Goal: Task Accomplishment & Management: Manage account settings

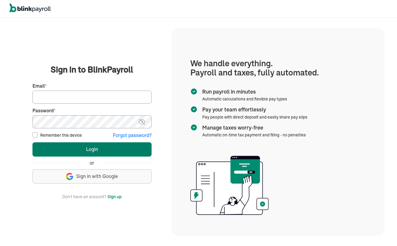
type input "canomelody@yahoo.com"
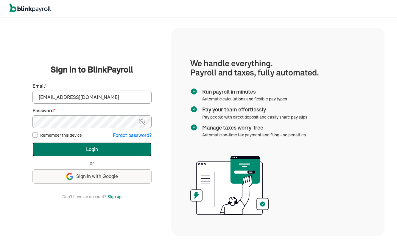
click at [125, 150] on button "Login" at bounding box center [91, 150] width 119 height 14
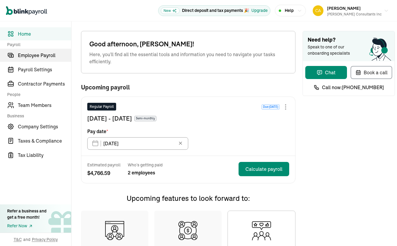
click at [37, 56] on span "Employee Payroll" at bounding box center [44, 55] width 53 height 7
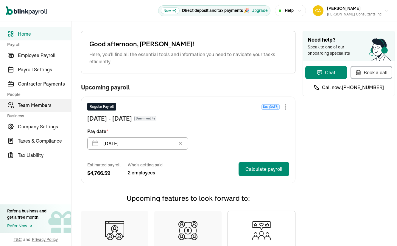
click at [36, 105] on span "Team Members" at bounding box center [44, 105] width 53 height 7
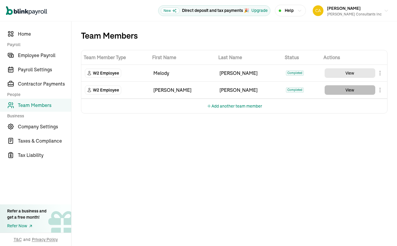
click at [354, 90] on button "View" at bounding box center [349, 90] width 51 height 10
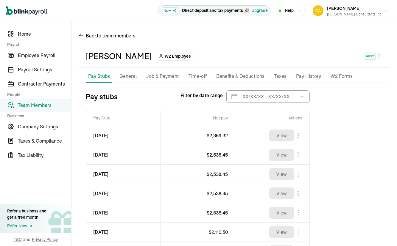
click at [303, 98] on icon "button" at bounding box center [302, 97] width 6 height 6
click at [149, 94] on div "Pay stubs Filter by date range [DATE] Mon Tue Wed Thu Fri Sat Sun 28 29 30 31 1…" at bounding box center [198, 96] width 224 height 13
click at [301, 96] on icon "button" at bounding box center [302, 97] width 6 height 6
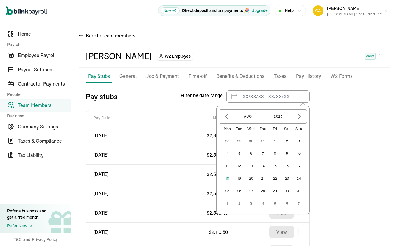
click at [276, 141] on button "1" at bounding box center [275, 141] width 12 height 12
click at [225, 116] on icon "button" at bounding box center [227, 117] width 6 height 6
click at [225, 117] on icon "button" at bounding box center [227, 117] width 6 height 6
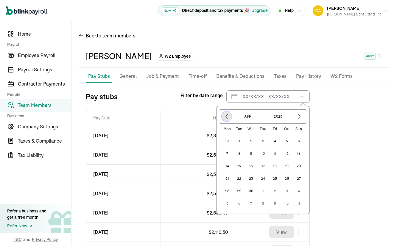
click at [225, 117] on icon "button" at bounding box center [227, 117] width 6 height 6
click at [225, 118] on icon "button" at bounding box center [227, 117] width 6 height 6
click at [226, 118] on icon "button" at bounding box center [227, 117] width 6 height 6
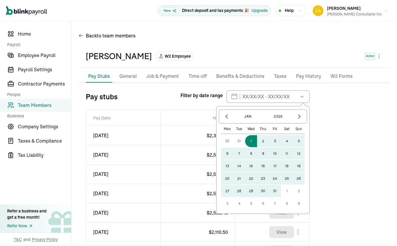
click at [250, 143] on button "1" at bounding box center [251, 141] width 12 height 12
type input "[DATE] - [DATE]"
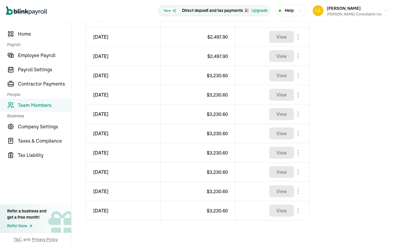
scroll to position [117, 0]
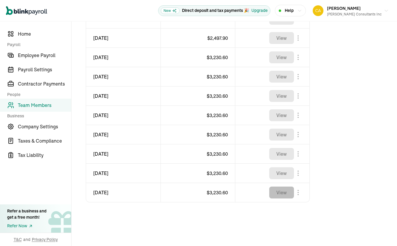
click at [282, 192] on button "View" at bounding box center [281, 193] width 25 height 12
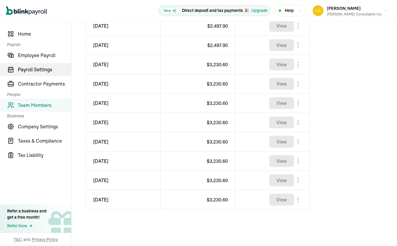
click at [22, 71] on span "Payroll Settings" at bounding box center [44, 69] width 53 height 7
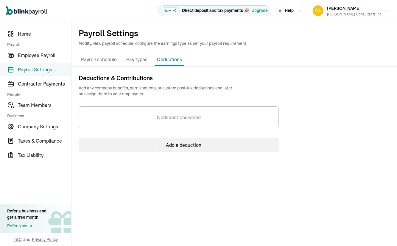
click at [134, 60] on p "Pay types" at bounding box center [136, 60] width 21 height 8
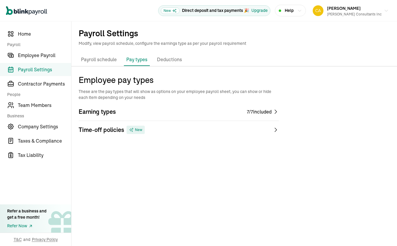
click at [264, 112] on div "7 / 7 included" at bounding box center [259, 111] width 25 height 7
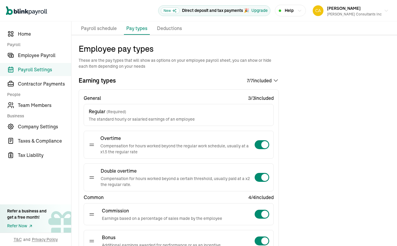
scroll to position [32, 0]
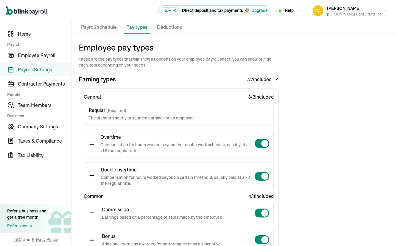
click at [258, 176] on div at bounding box center [261, 177] width 15 height 10
checkbox input "false"
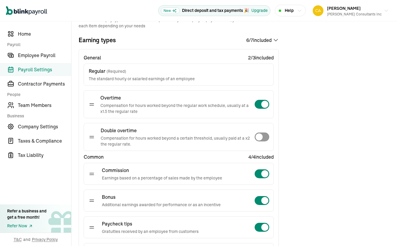
scroll to position [81, 0]
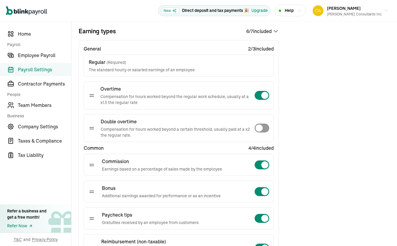
click at [259, 163] on div at bounding box center [261, 165] width 15 height 10
checkbox input "false"
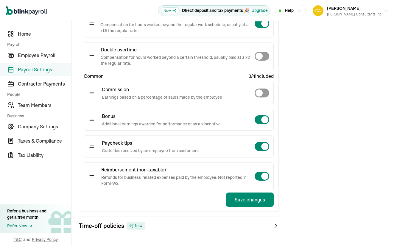
scroll to position [168, 0]
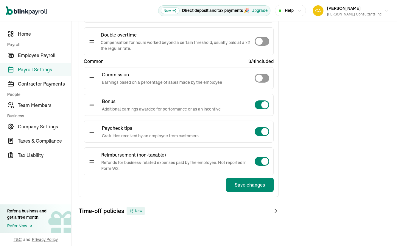
click at [259, 132] on div at bounding box center [261, 132] width 15 height 10
checkbox input "false"
click at [247, 187] on button "Save changes" at bounding box center [250, 185] width 48 height 14
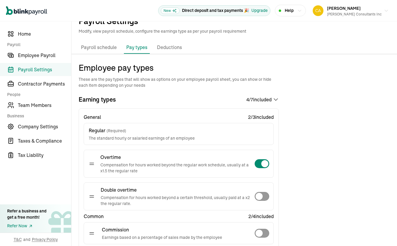
scroll to position [0, 0]
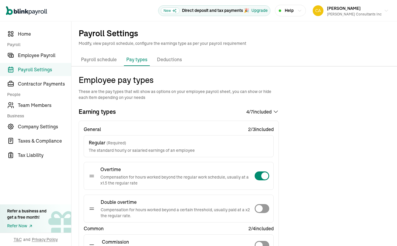
click at [97, 59] on p "Payroll schedule" at bounding box center [99, 60] width 36 height 8
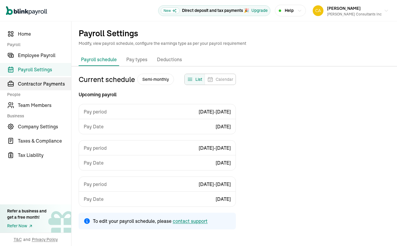
click at [27, 85] on span "Contractor Payments" at bounding box center [44, 83] width 53 height 7
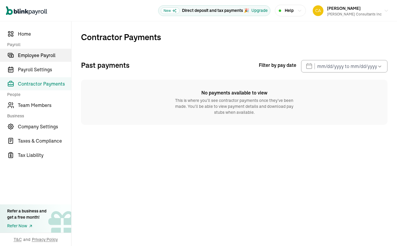
click at [35, 54] on span "Employee Payroll" at bounding box center [44, 55] width 53 height 7
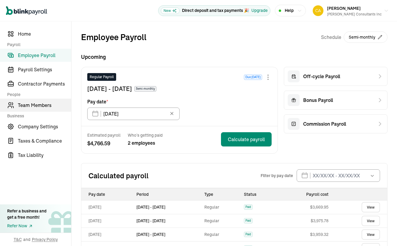
click at [21, 107] on span "Team Members" at bounding box center [44, 105] width 53 height 7
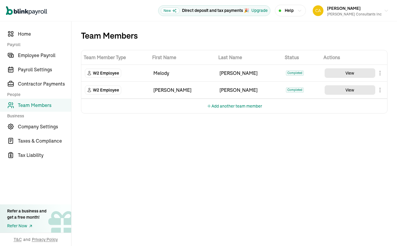
click at [380, 73] on body "Open main menu New Direct deposit and tax payments 🎉 Upgrade Help [PERSON_NAME]…" at bounding box center [198, 123] width 397 height 246
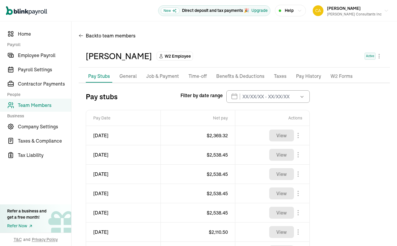
click at [126, 75] on p "General" at bounding box center [127, 77] width 17 height 8
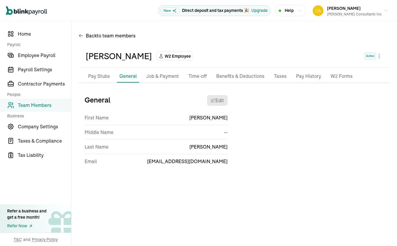
click at [168, 78] on p "Job & Payment" at bounding box center [162, 77] width 33 height 8
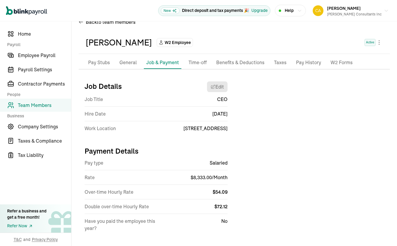
scroll to position [22, 0]
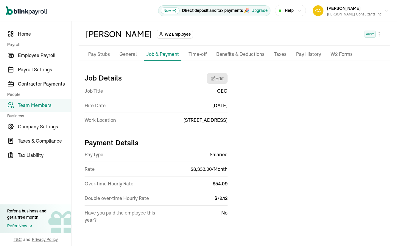
click at [214, 155] on span "Salaried" at bounding box center [219, 154] width 18 height 7
click at [213, 170] on span "$ 8,333.00 / Month" at bounding box center [208, 169] width 37 height 6
select select "[STREET_ADDRESS]"
select select "3"
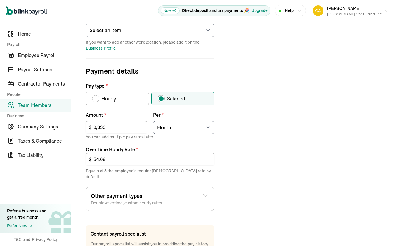
scroll to position [156, 0]
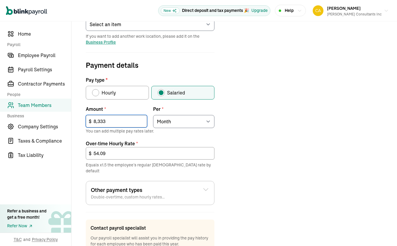
click at [125, 122] on input "8,333" at bounding box center [116, 121] width 61 height 13
type input "8"
type input "28.00"
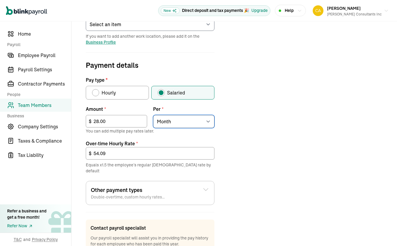
click at [209, 121] on select "Select an item Hour Week Month Year" at bounding box center [183, 121] width 61 height 13
select select "1"
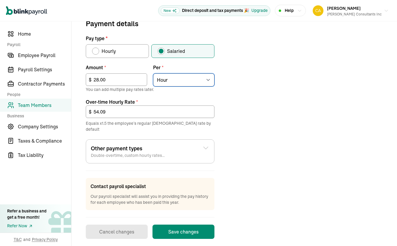
scroll to position [197, 0]
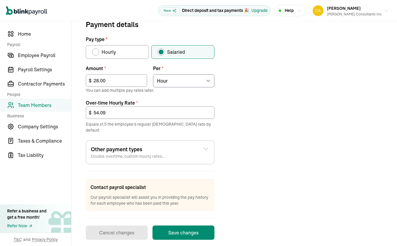
click at [98, 51] on div "Pay type" at bounding box center [95, 52] width 7 height 7
click at [96, 51] on input "Hourly" at bounding box center [94, 50] width 5 height 5
radio input "true"
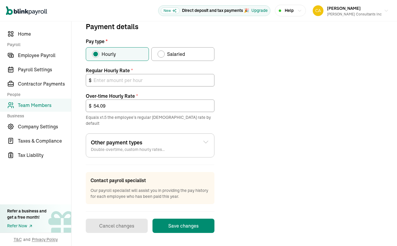
scroll to position [189, 0]
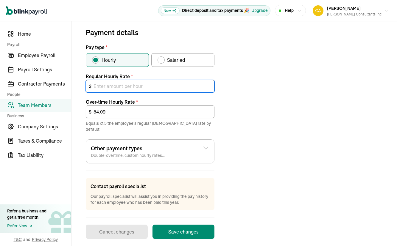
click at [111, 87] on input "text" at bounding box center [150, 86] width 129 height 13
type input "28.00"
click at [205, 146] on div "Other payment types Double-overtime, custom hourly rates..." at bounding box center [150, 152] width 118 height 14
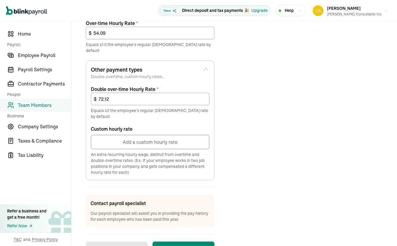
scroll to position [279, 0]
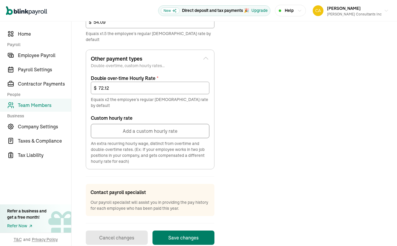
click at [183, 231] on button "Save changes" at bounding box center [183, 238] width 62 height 14
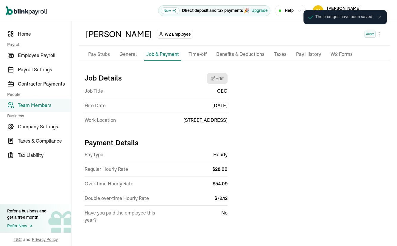
scroll to position [22, 0]
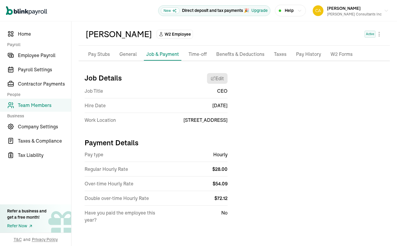
click at [126, 55] on p "General" at bounding box center [127, 55] width 17 height 8
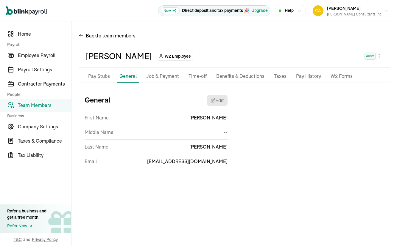
scroll to position [0, 0]
click at [224, 77] on p "Benefits & Deductions" at bounding box center [240, 77] width 48 height 8
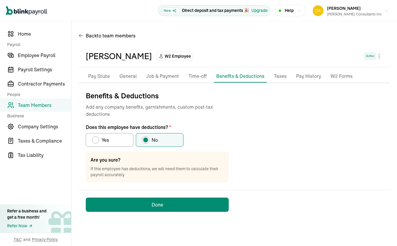
click at [94, 140] on div "Does this employee have deductions?" at bounding box center [95, 140] width 5 height 5
click at [94, 140] on input "Yes" at bounding box center [94, 138] width 5 height 5
radio input "true"
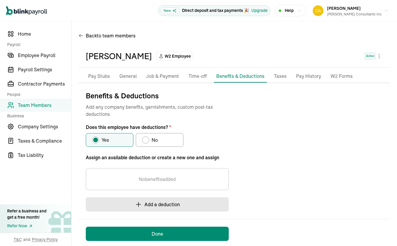
click at [144, 206] on button "Add a deduction" at bounding box center [157, 205] width 143 height 14
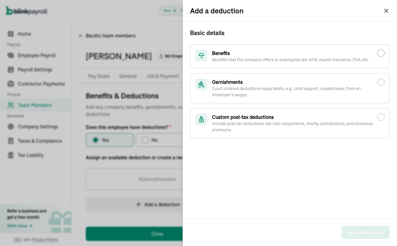
click at [382, 53] on input "Benefits Benefits that the company offers to employees like 401K, health insura…" at bounding box center [380, 53] width 7 height 7
radio input "true"
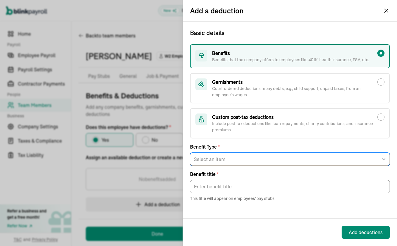
click at [213, 160] on select "Select an item Health Insurance Vision Insurance Dental Insurance FSA Dependent…" at bounding box center [290, 159] width 200 height 13
select select "7"
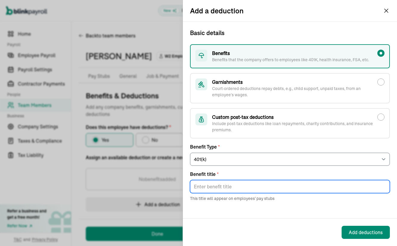
click at [201, 188] on input "Benefit title *" at bounding box center [290, 186] width 200 height 13
type input "Retirement"
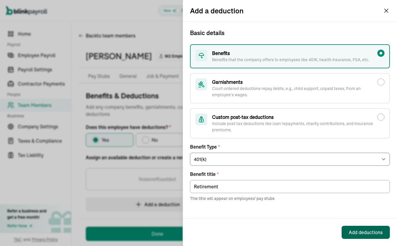
click at [365, 230] on div "Add deductions" at bounding box center [366, 232] width 34 height 7
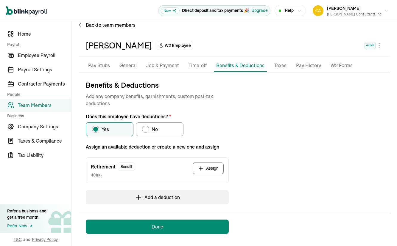
scroll to position [12, 0]
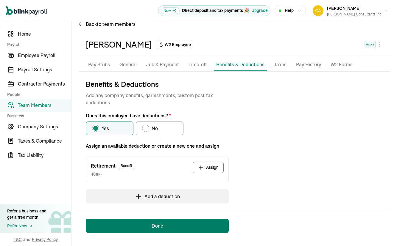
click at [155, 226] on button "Done" at bounding box center [157, 226] width 143 height 14
click at [148, 227] on button "Done" at bounding box center [157, 226] width 143 height 14
click at [124, 228] on button "Done" at bounding box center [157, 226] width 143 height 14
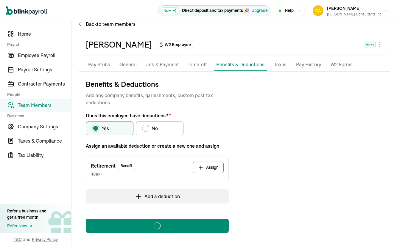
scroll to position [0, 0]
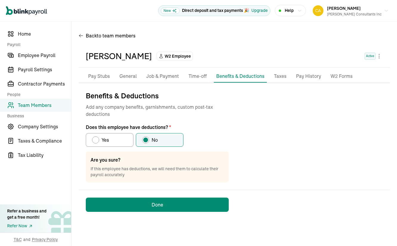
click at [96, 141] on div "Does this employee have deductions?" at bounding box center [95, 140] width 5 height 5
click at [96, 141] on input "Yes" at bounding box center [94, 138] width 5 height 5
radio input "true"
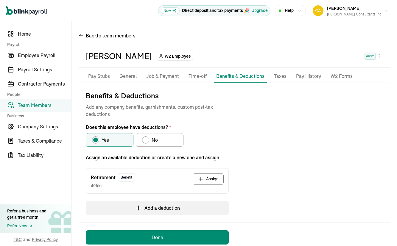
click at [209, 181] on button "Assign" at bounding box center [208, 180] width 31 height 12
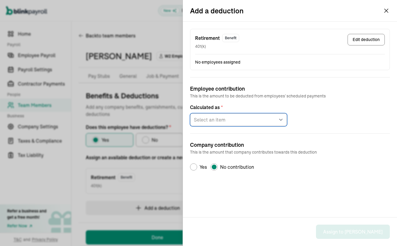
click at [281, 120] on select "Select an item Fixed amount per pay period Percentage of gross pay" at bounding box center [238, 119] width 97 height 13
select select "1"
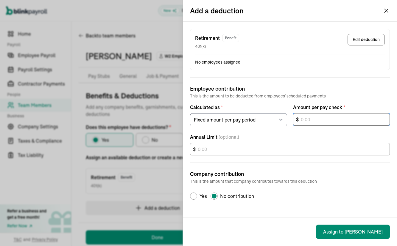
click at [318, 119] on input "text" at bounding box center [341, 119] width 97 height 13
type input "125.00"
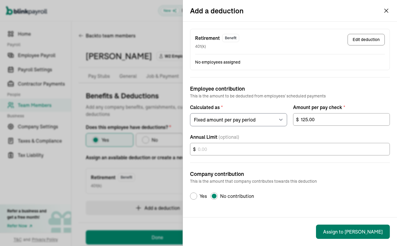
click at [355, 233] on button "Assign to [PERSON_NAME]" at bounding box center [353, 232] width 74 height 14
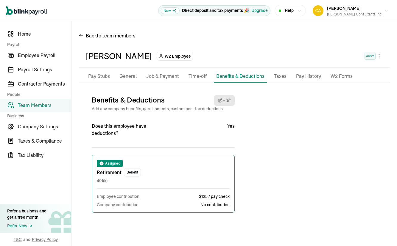
click at [97, 76] on p "Pay Stubs" at bounding box center [99, 77] width 22 height 8
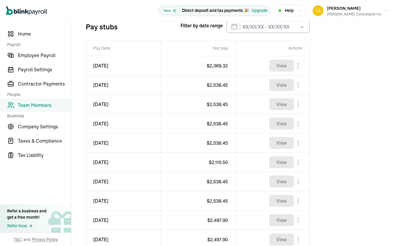
scroll to position [70, 0]
click at [24, 33] on span "Home" at bounding box center [44, 33] width 53 height 7
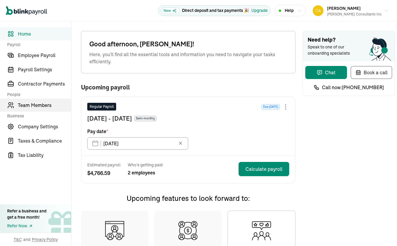
click at [36, 105] on span "Team Members" at bounding box center [44, 105] width 53 height 7
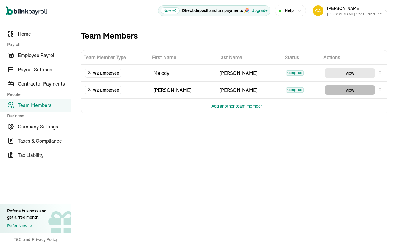
click at [354, 90] on button "View" at bounding box center [349, 90] width 51 height 10
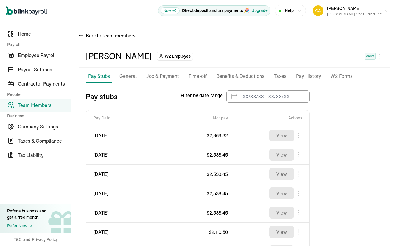
click at [303, 98] on icon "button" at bounding box center [302, 97] width 6 height 6
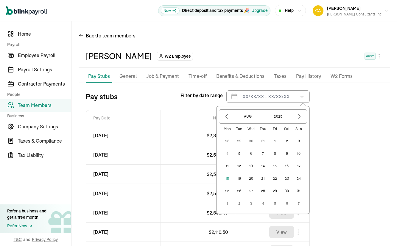
click at [149, 94] on div "Pay stubs Filter by date range [DATE] Mon Tue Wed Thu Fri Sat Sun 28 29 30 31 1…" at bounding box center [198, 96] width 224 height 13
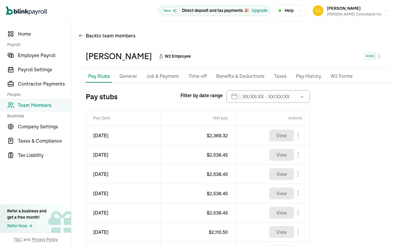
click at [301, 96] on icon "button" at bounding box center [302, 97] width 6 height 6
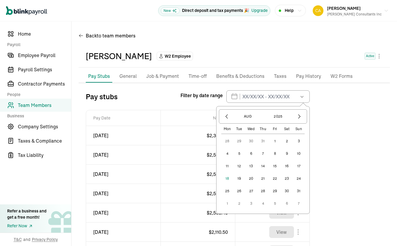
click at [276, 141] on button "1" at bounding box center [275, 141] width 12 height 12
click at [225, 116] on icon "button" at bounding box center [227, 117] width 6 height 6
click at [225, 117] on icon "button" at bounding box center [227, 117] width 6 height 6
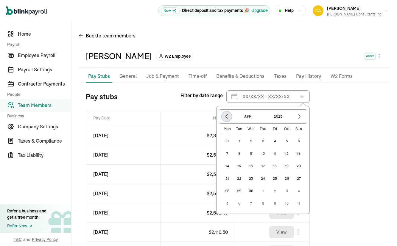
click at [225, 117] on icon "button" at bounding box center [227, 117] width 6 height 6
click at [225, 118] on icon "button" at bounding box center [227, 117] width 6 height 6
click at [226, 118] on icon "button" at bounding box center [227, 117] width 6 height 6
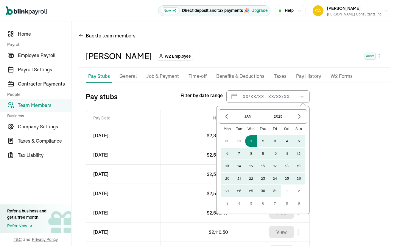
click at [250, 143] on button "1" at bounding box center [251, 141] width 12 height 12
type input "[DATE] - [DATE]"
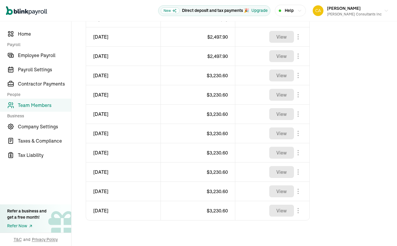
scroll to position [117, 0]
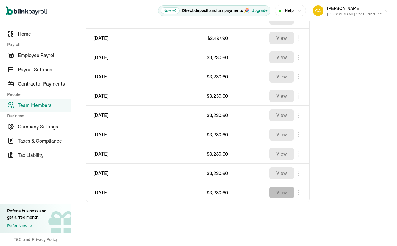
click at [282, 192] on button "View" at bounding box center [281, 193] width 25 height 12
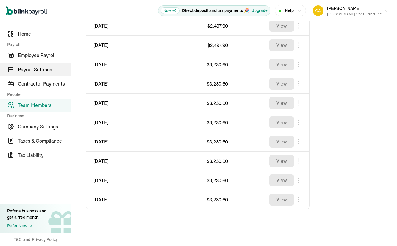
click at [22, 71] on span "Payroll Settings" at bounding box center [44, 69] width 53 height 7
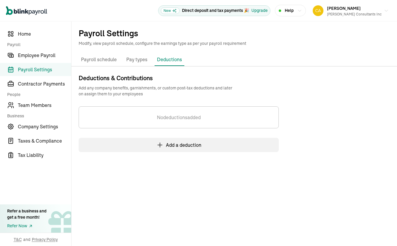
click at [134, 60] on p "Pay types" at bounding box center [136, 60] width 21 height 8
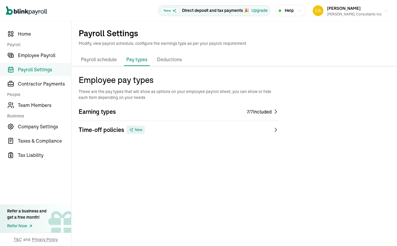
click at [264, 112] on div "7 / 7 included" at bounding box center [259, 111] width 25 height 7
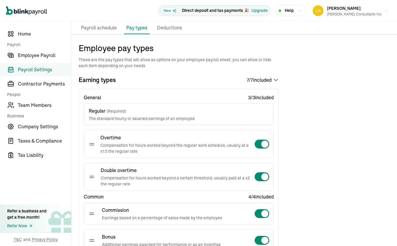
scroll to position [32, 0]
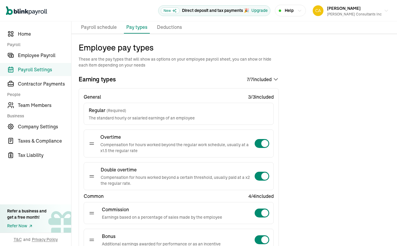
click at [258, 176] on div at bounding box center [261, 177] width 15 height 10
checkbox input "false"
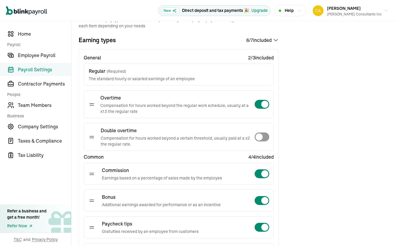
scroll to position [81, 0]
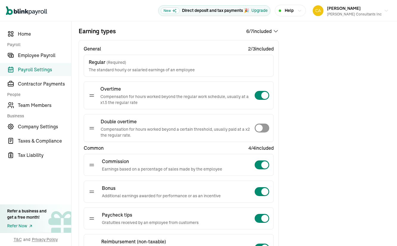
click at [259, 163] on div at bounding box center [261, 165] width 15 height 10
checkbox input "false"
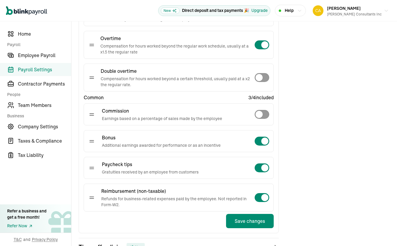
scroll to position [168, 0]
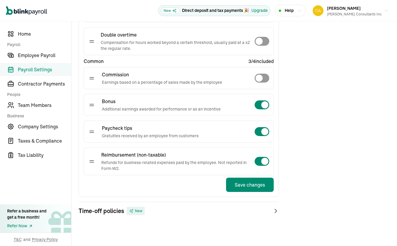
click at [259, 132] on div at bounding box center [261, 132] width 15 height 10
checkbox input "false"
click at [247, 187] on button "Save changes" at bounding box center [250, 185] width 48 height 14
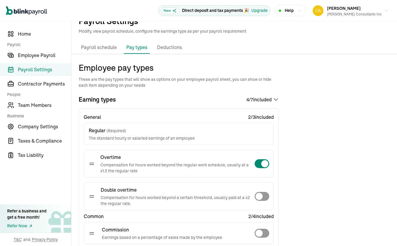
scroll to position [0, 0]
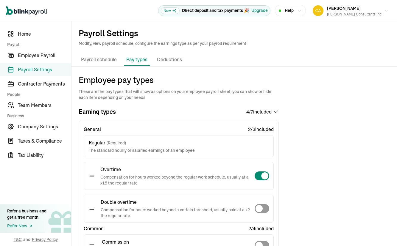
click at [97, 59] on p "Payroll schedule" at bounding box center [99, 60] width 36 height 8
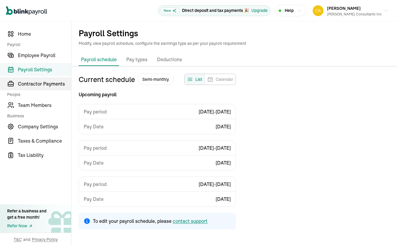
click at [27, 85] on span "Contractor Payments" at bounding box center [44, 83] width 53 height 7
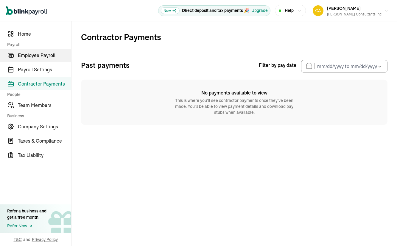
click at [35, 54] on span "Employee Payroll" at bounding box center [44, 55] width 53 height 7
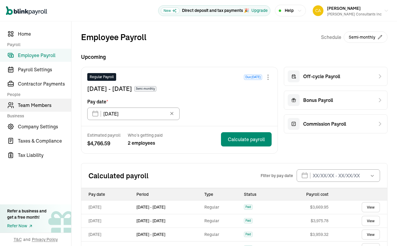
click at [21, 107] on span "Team Members" at bounding box center [44, 105] width 53 height 7
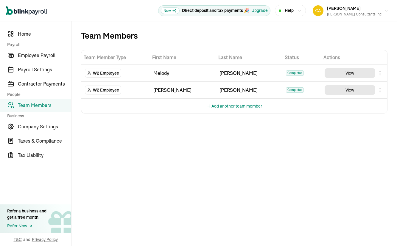
click at [380, 73] on body "Open main menu New Direct deposit and tax payments 🎉 Upgrade Help [PERSON_NAME]…" at bounding box center [198, 123] width 397 height 246
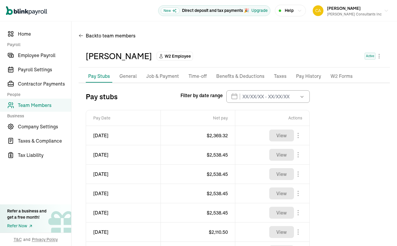
click at [126, 75] on p "General" at bounding box center [127, 77] width 17 height 8
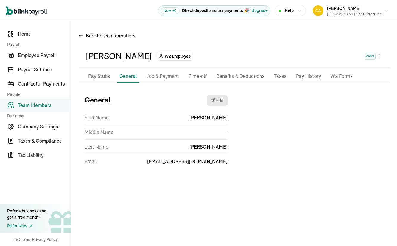
click at [168, 78] on p "Job & Payment" at bounding box center [162, 77] width 33 height 8
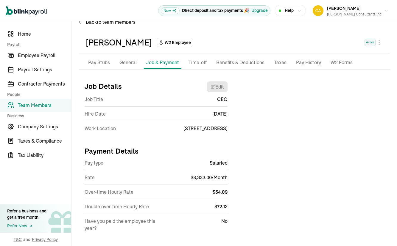
scroll to position [22, 0]
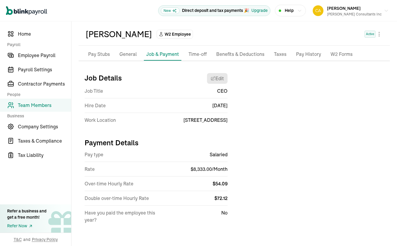
click at [214, 155] on span "Salaried" at bounding box center [219, 154] width 18 height 7
click at [213, 170] on span "$ 8,333.00 / Month" at bounding box center [208, 169] width 37 height 6
select select "[STREET_ADDRESS]"
select select "3"
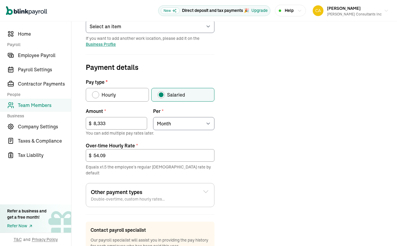
scroll to position [156, 0]
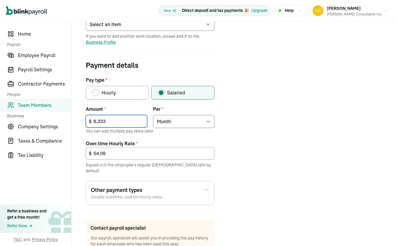
click at [125, 122] on input "8,333" at bounding box center [116, 121] width 61 height 13
type input "8"
type input "28.00"
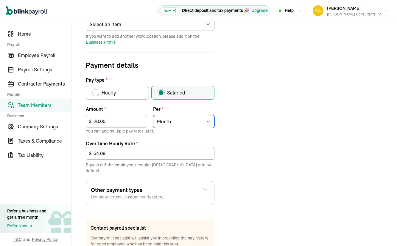
click at [209, 121] on select "Select an item Hour Week Month Year" at bounding box center [183, 121] width 61 height 13
select select "1"
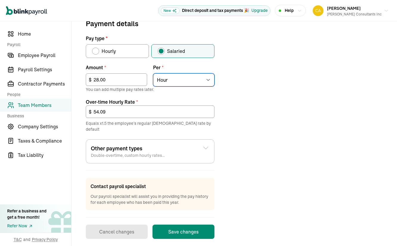
scroll to position [197, 0]
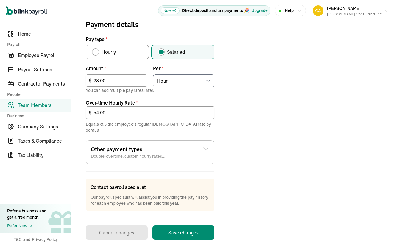
click at [98, 51] on div "Pay type" at bounding box center [95, 52] width 7 height 7
click at [96, 51] on input "Hourly" at bounding box center [94, 50] width 5 height 5
radio input "true"
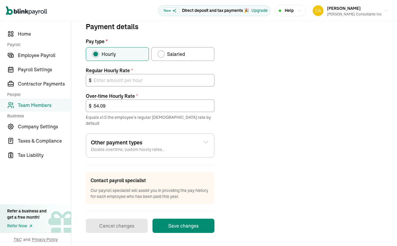
scroll to position [189, 0]
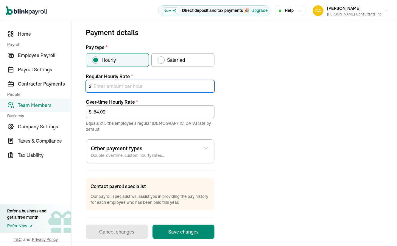
click at [111, 87] on input "text" at bounding box center [150, 86] width 129 height 13
type input "28.00"
click at [205, 146] on div "Other payment types Double-overtime, custom hourly rates..." at bounding box center [150, 152] width 118 height 14
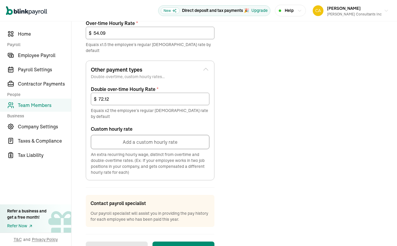
scroll to position [279, 0]
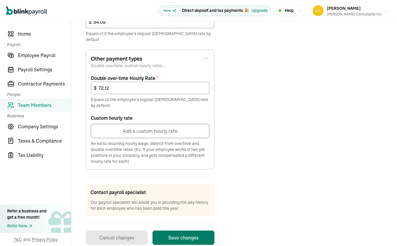
click at [183, 231] on button "Save changes" at bounding box center [183, 238] width 62 height 14
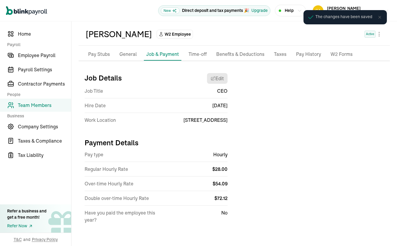
scroll to position [22, 0]
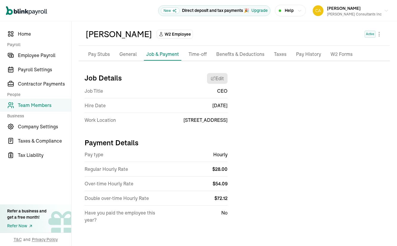
click at [126, 55] on p "General" at bounding box center [127, 55] width 17 height 8
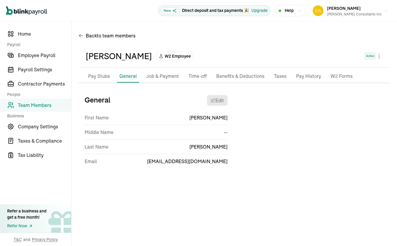
scroll to position [0, 0]
click at [224, 77] on p "Benefits & Deductions" at bounding box center [240, 77] width 48 height 8
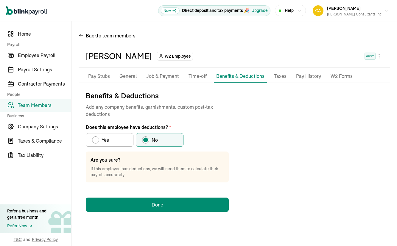
click at [94, 140] on div "Does this employee have deductions?" at bounding box center [95, 140] width 5 height 5
click at [94, 140] on input "Yes" at bounding box center [94, 138] width 5 height 5
radio input "true"
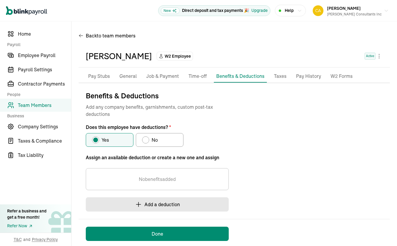
click at [144, 206] on button "Add a deduction" at bounding box center [157, 205] width 143 height 14
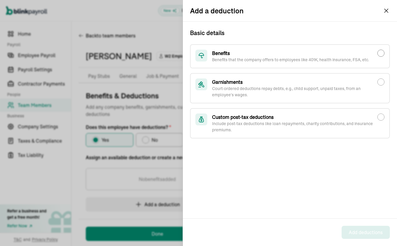
click at [382, 53] on input "Benefits Benefits that the company offers to employees like 401K, health insura…" at bounding box center [380, 53] width 7 height 7
radio input "true"
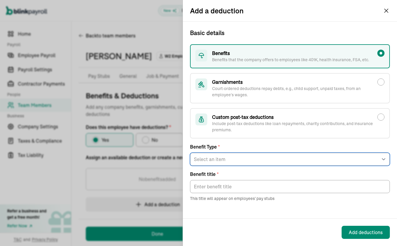
click at [213, 160] on select "Select an item Health Insurance Vision Insurance Dental Insurance FSA Dependent…" at bounding box center [290, 159] width 200 height 13
select select "7"
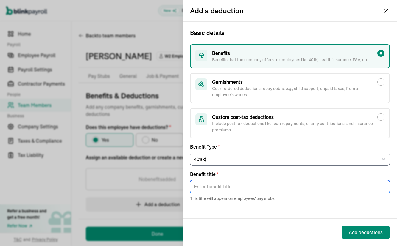
click at [201, 188] on input "Benefit title *" at bounding box center [290, 186] width 200 height 13
type input "Retirement"
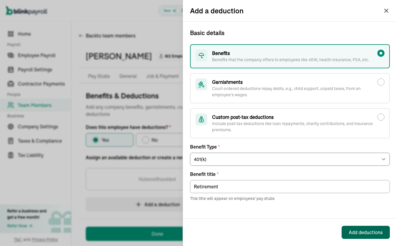
click at [365, 230] on div "Add deductions" at bounding box center [366, 232] width 34 height 7
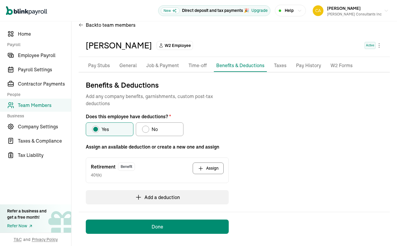
scroll to position [12, 0]
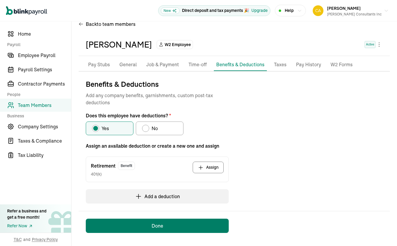
click at [155, 226] on button "Done" at bounding box center [157, 226] width 143 height 14
click at [148, 227] on button "Done" at bounding box center [157, 226] width 143 height 14
click at [124, 228] on button "Done" at bounding box center [157, 226] width 143 height 14
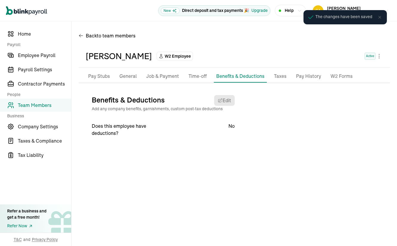
scroll to position [0, 0]
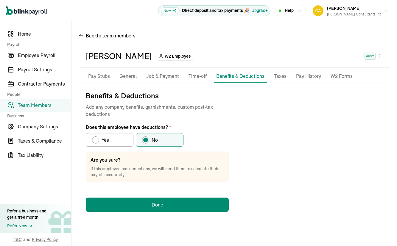
click at [96, 141] on div "Does this employee have deductions?" at bounding box center [95, 140] width 5 height 5
click at [96, 141] on input "Yes" at bounding box center [94, 138] width 5 height 5
radio input "true"
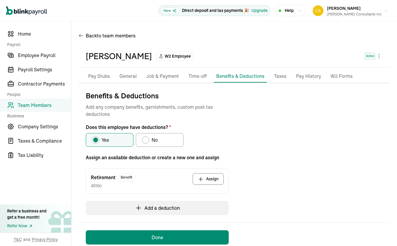
click at [209, 181] on button "Assign" at bounding box center [208, 180] width 31 height 12
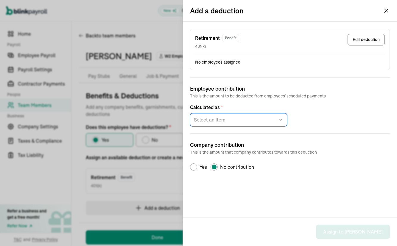
click at [281, 120] on select "Select an item Fixed amount per pay period Percentage of gross pay" at bounding box center [238, 119] width 97 height 13
select select "1"
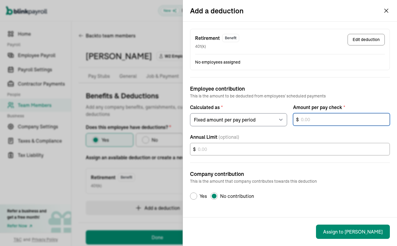
click at [318, 119] on input "text" at bounding box center [341, 119] width 97 height 13
type input "125.00"
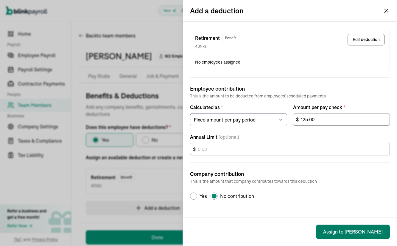
click at [355, 233] on button "Assign to [PERSON_NAME]" at bounding box center [353, 232] width 74 height 14
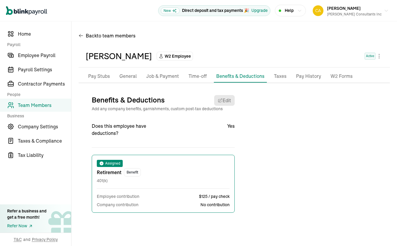
click at [97, 76] on p "Pay Stubs" at bounding box center [99, 77] width 22 height 8
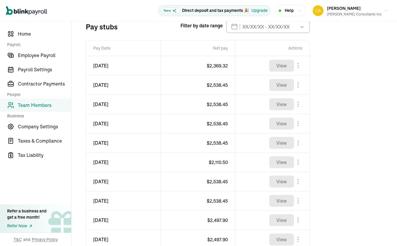
scroll to position [70, 0]
click at [24, 33] on span "Home" at bounding box center [44, 33] width 53 height 7
